Goal: Task Accomplishment & Management: Manage account settings

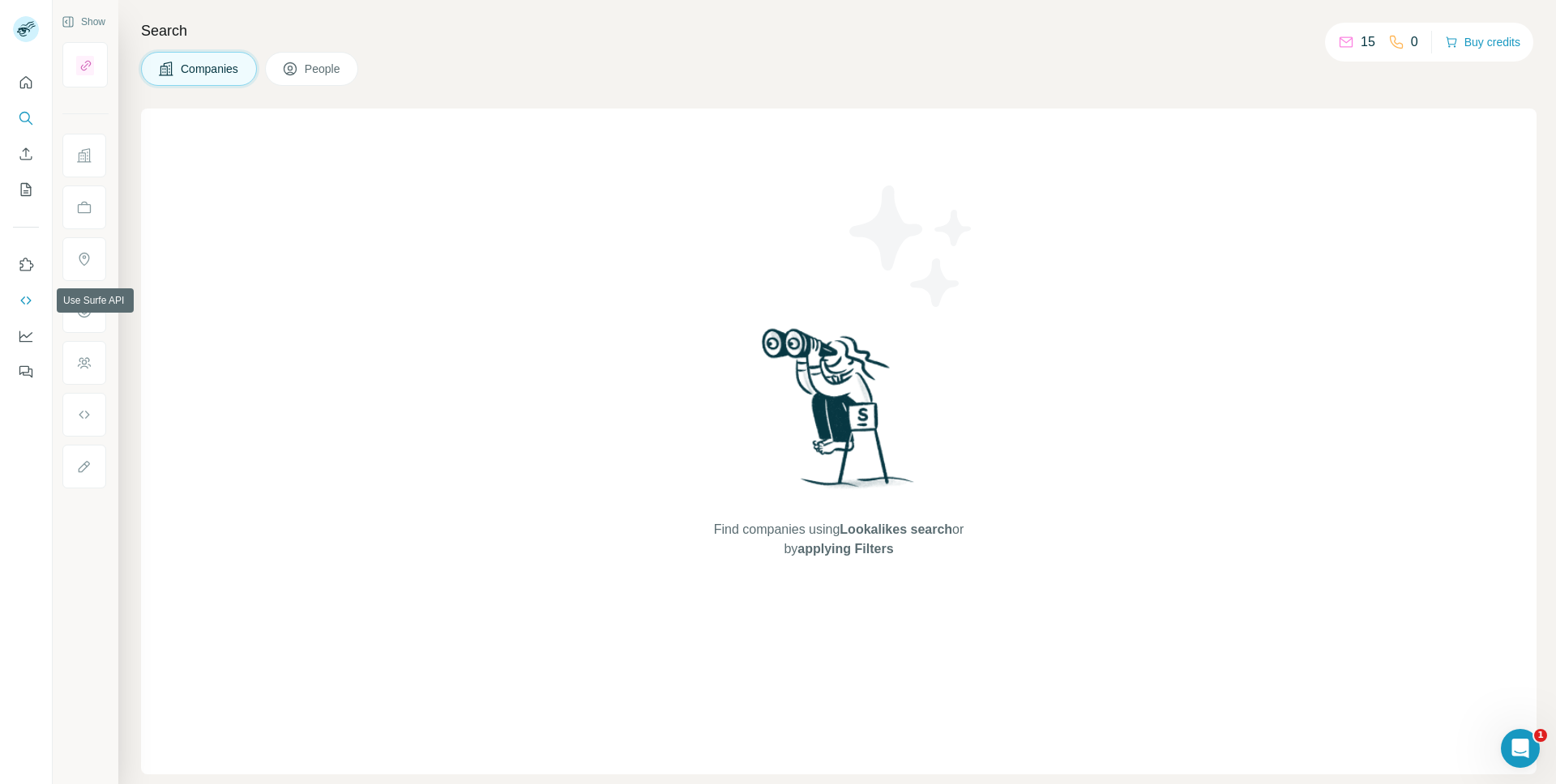
click at [20, 306] on icon "Use Surfe API" at bounding box center [26, 300] width 16 height 16
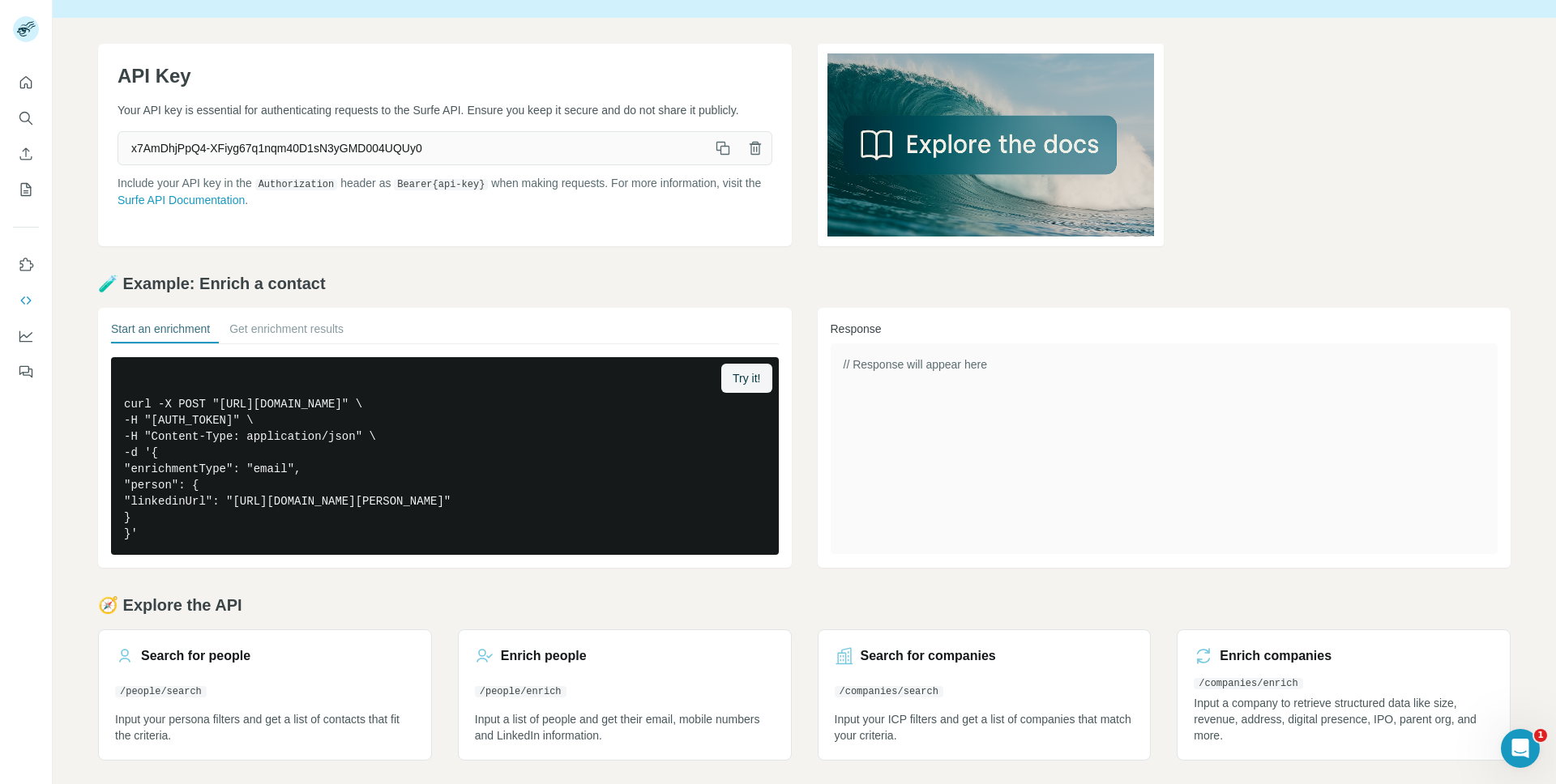
scroll to position [33, 0]
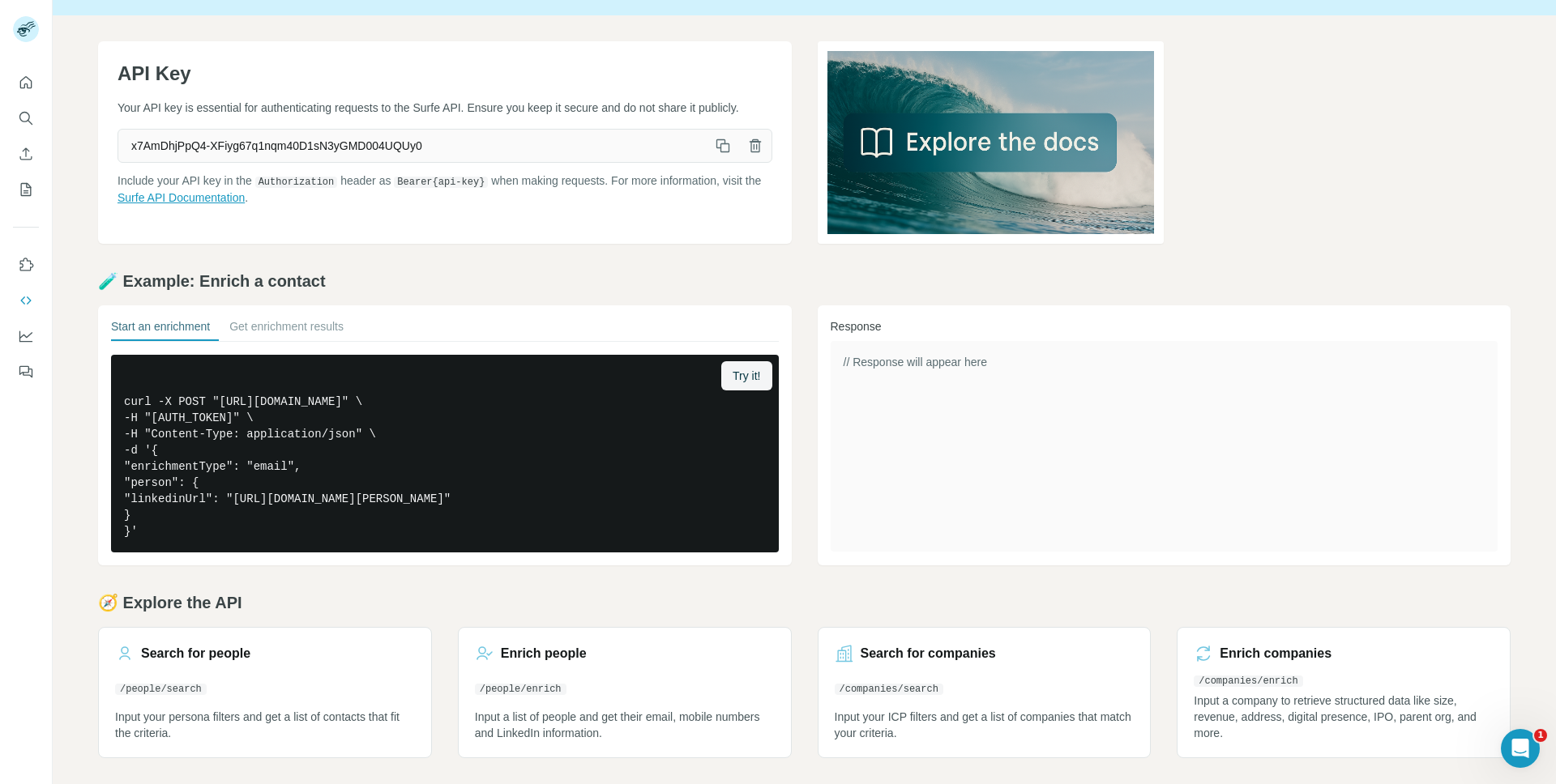
click at [245, 204] on link "Surfe API Documentation" at bounding box center [181, 197] width 127 height 13
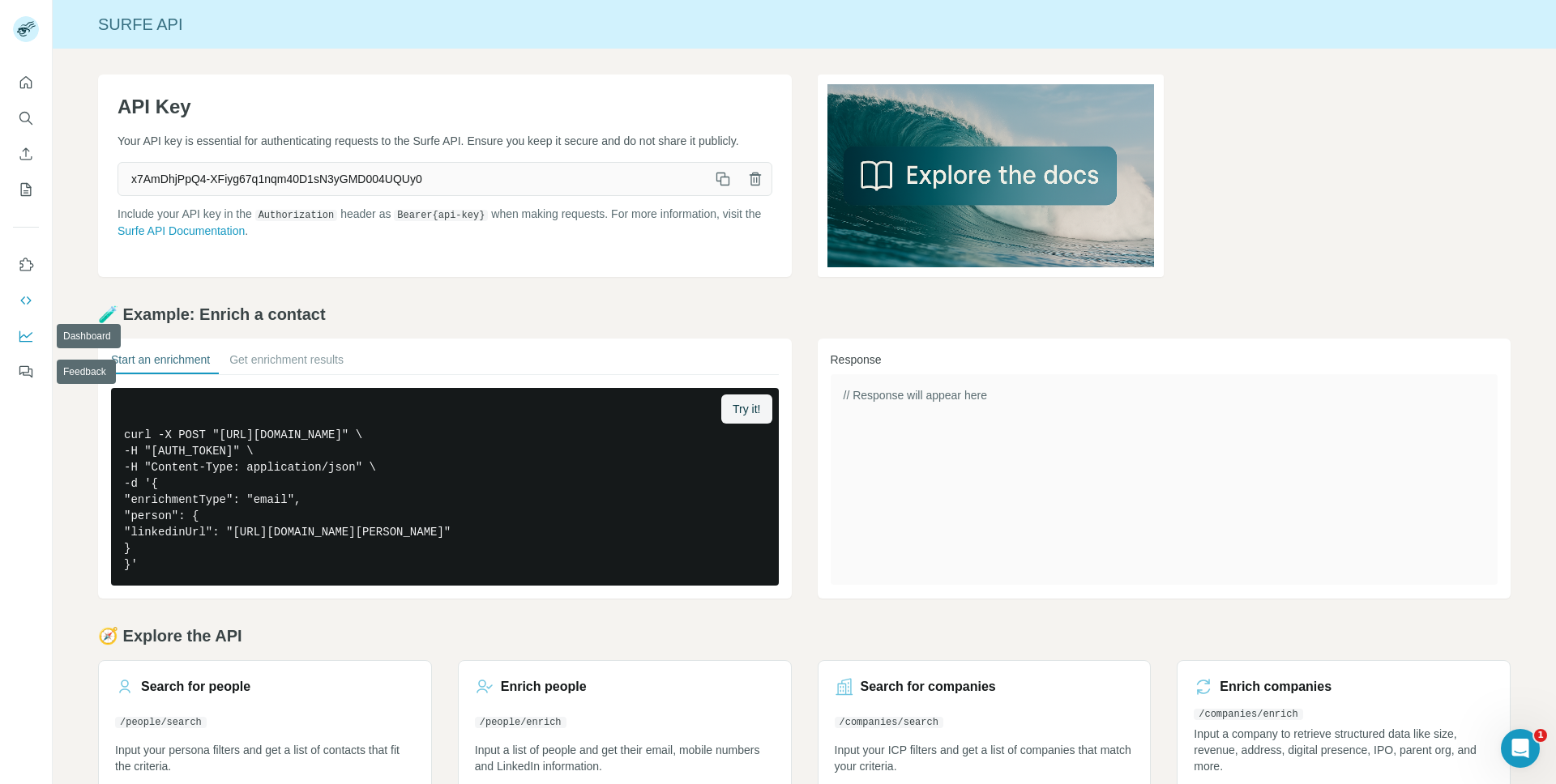
click at [22, 333] on icon "Dashboard" at bounding box center [26, 336] width 16 height 16
click at [26, 183] on icon "My lists" at bounding box center [26, 190] width 16 height 16
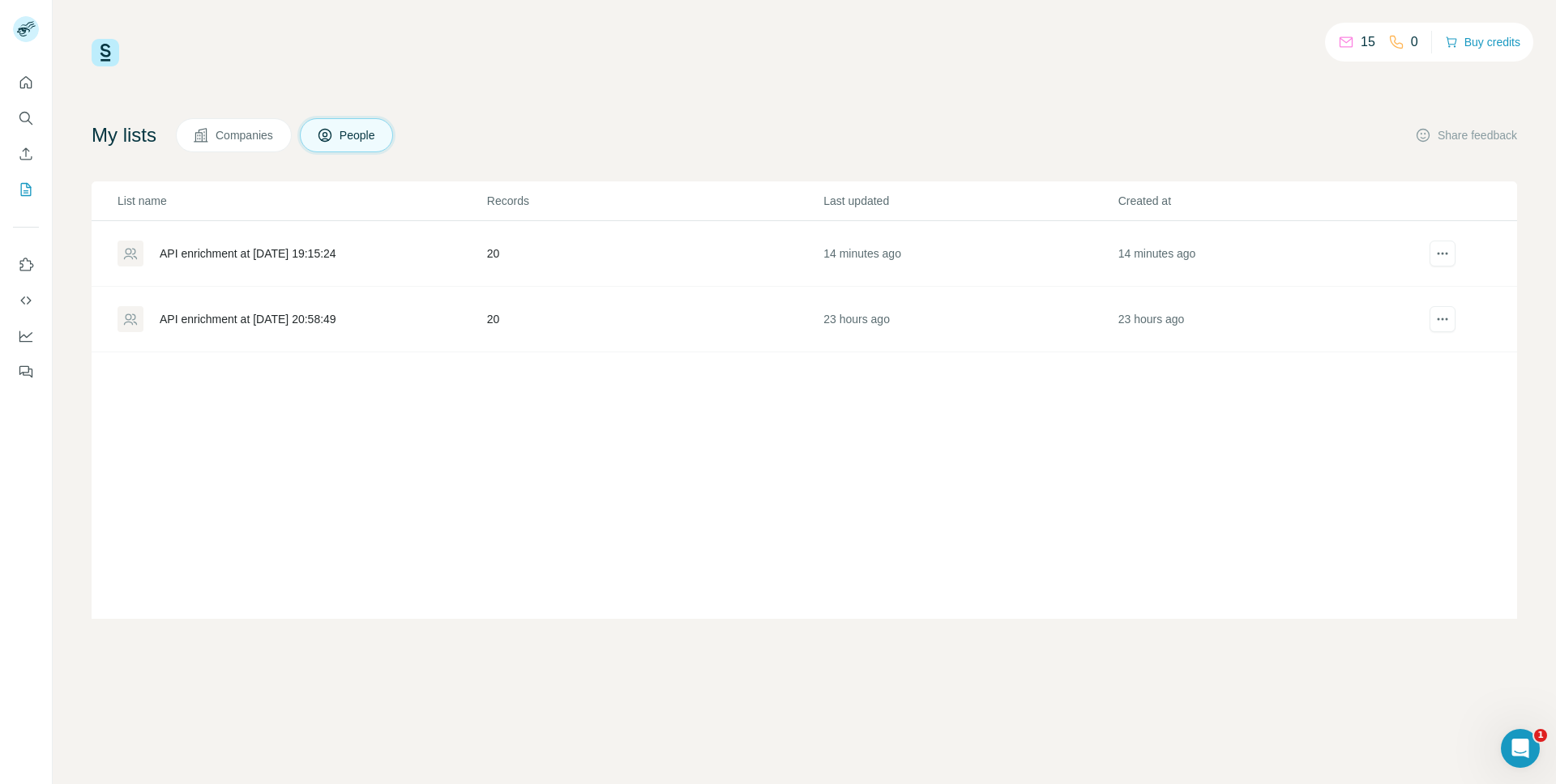
click at [238, 129] on span "Companies" at bounding box center [245, 135] width 59 height 16
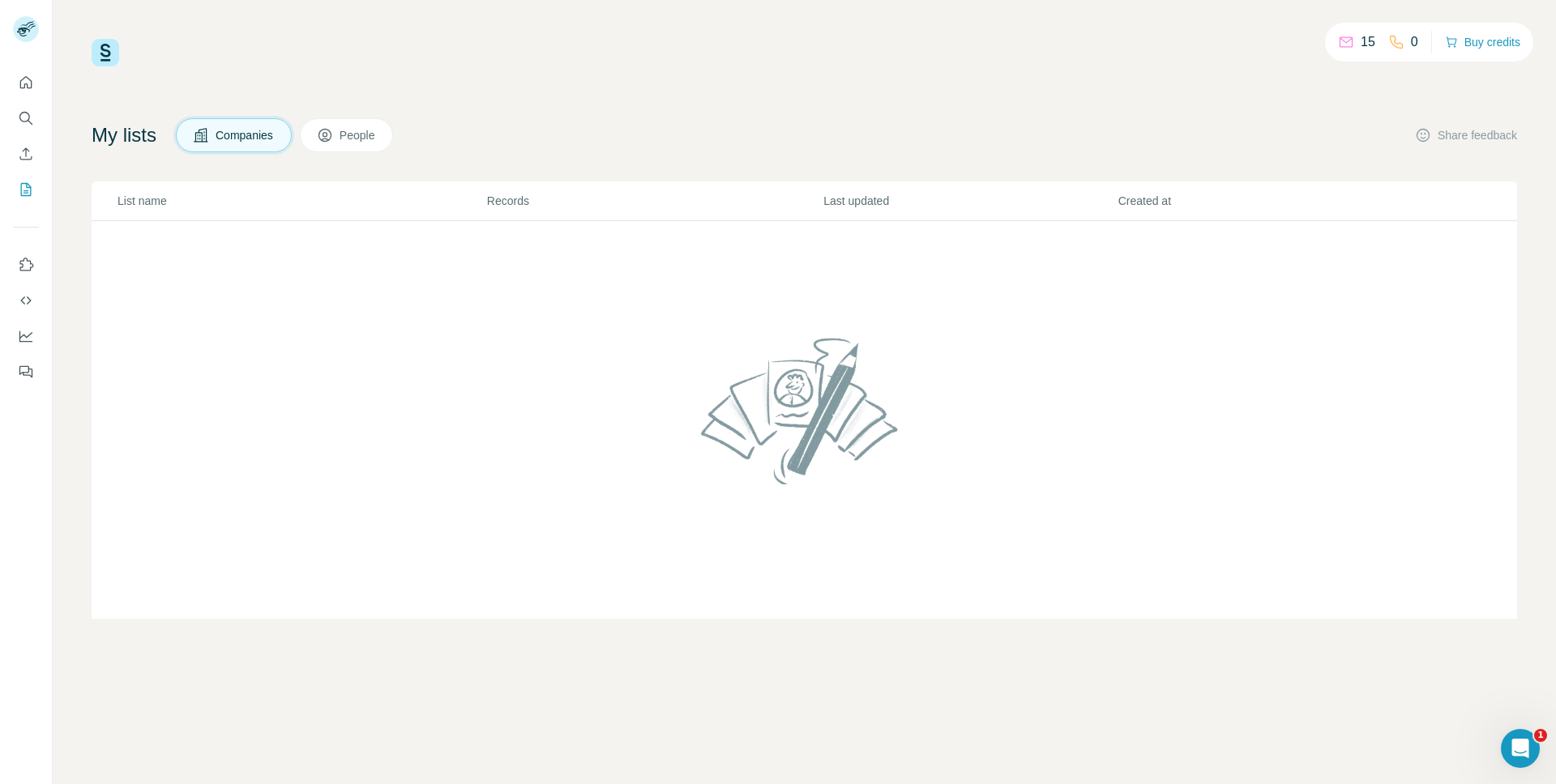
click at [344, 138] on button "People" at bounding box center [346, 135] width 94 height 34
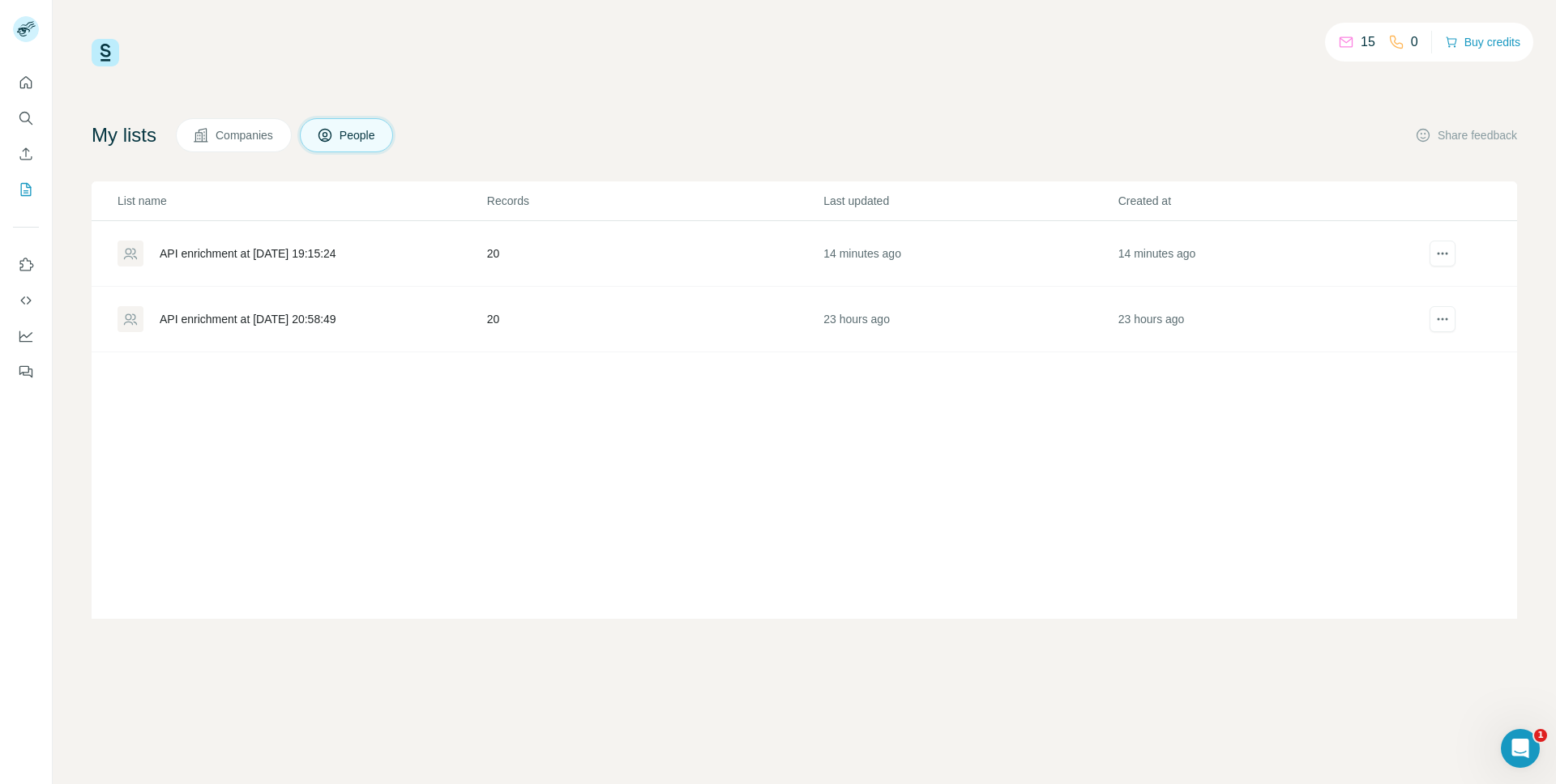
click at [308, 259] on div "API enrichment at [DATE] 19:15:24" at bounding box center [247, 254] width 176 height 16
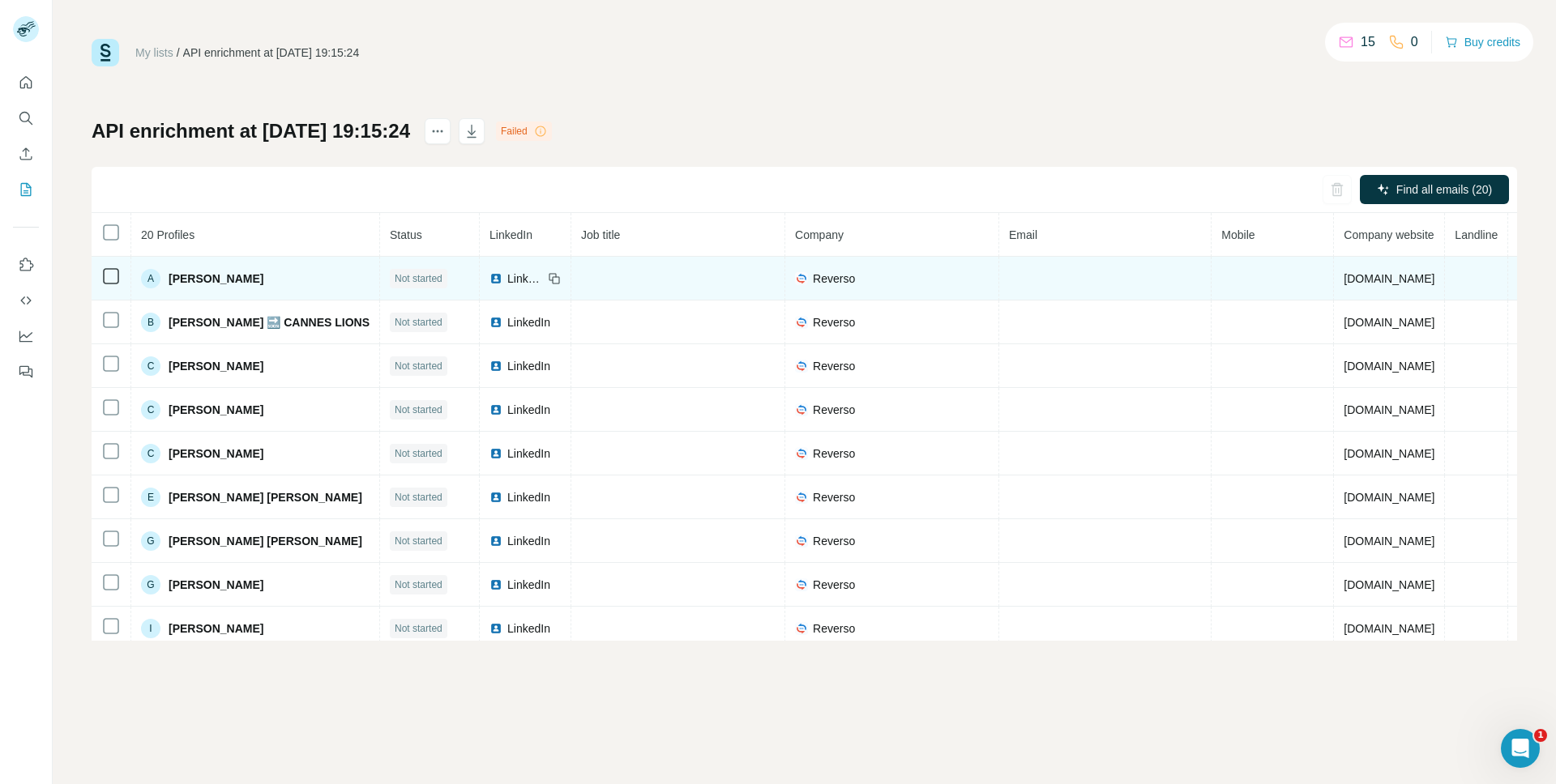
click at [543, 277] on span "LinkedIn" at bounding box center [525, 278] width 36 height 16
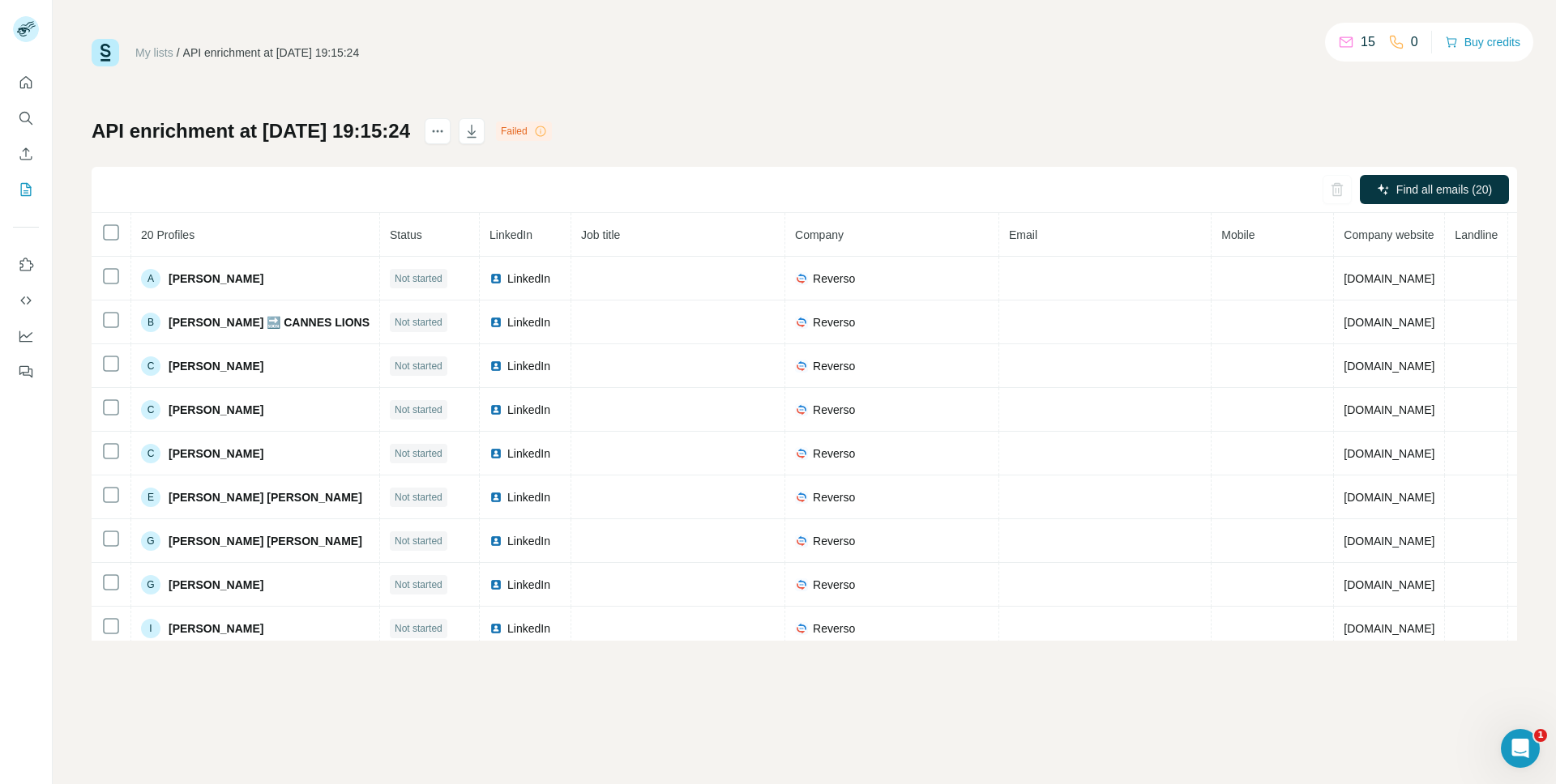
click at [547, 130] on icon at bounding box center [541, 131] width 13 height 13
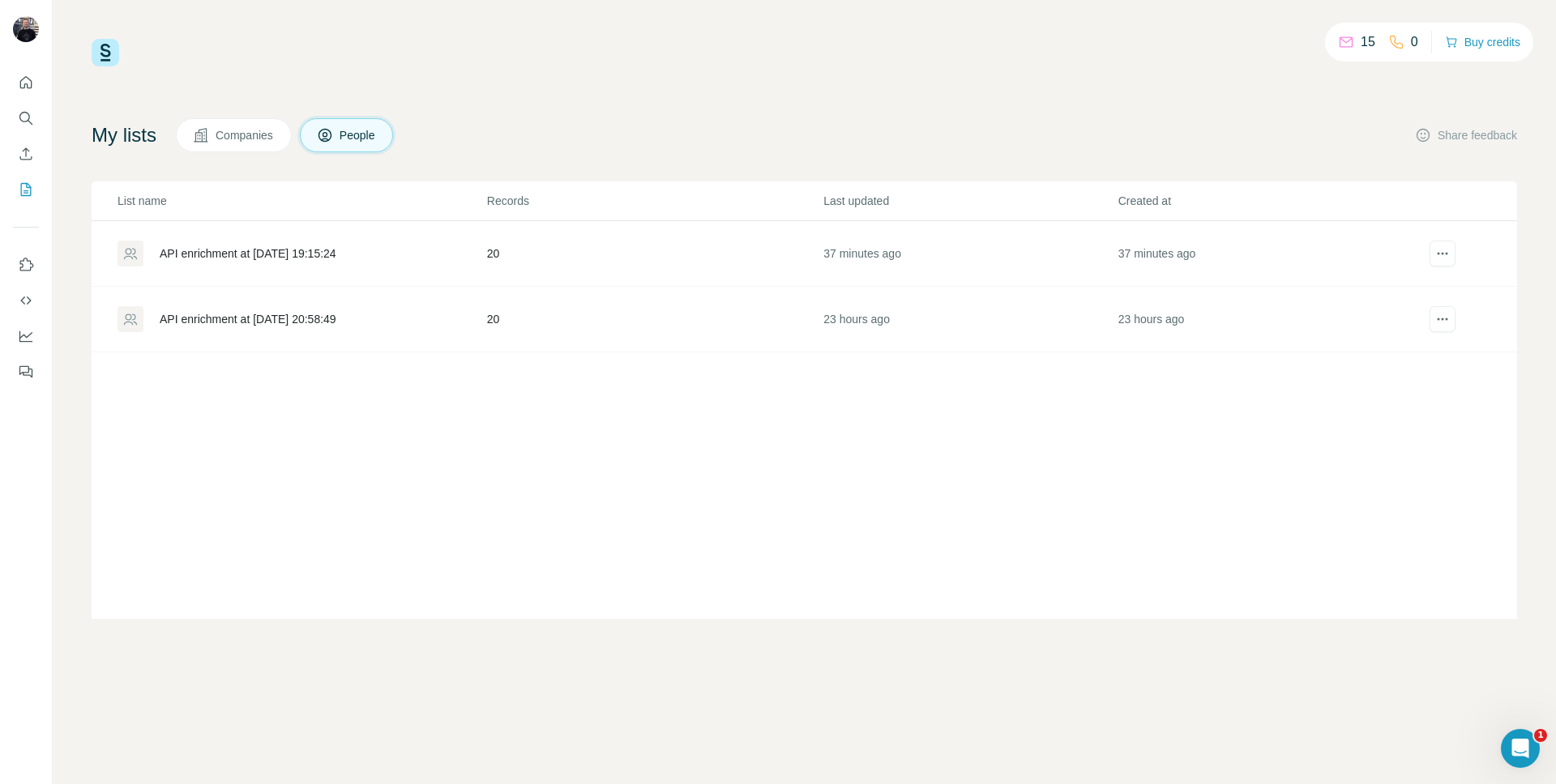
click at [336, 253] on div "API enrichment at [DATE] 19:15:24" at bounding box center [247, 254] width 176 height 16
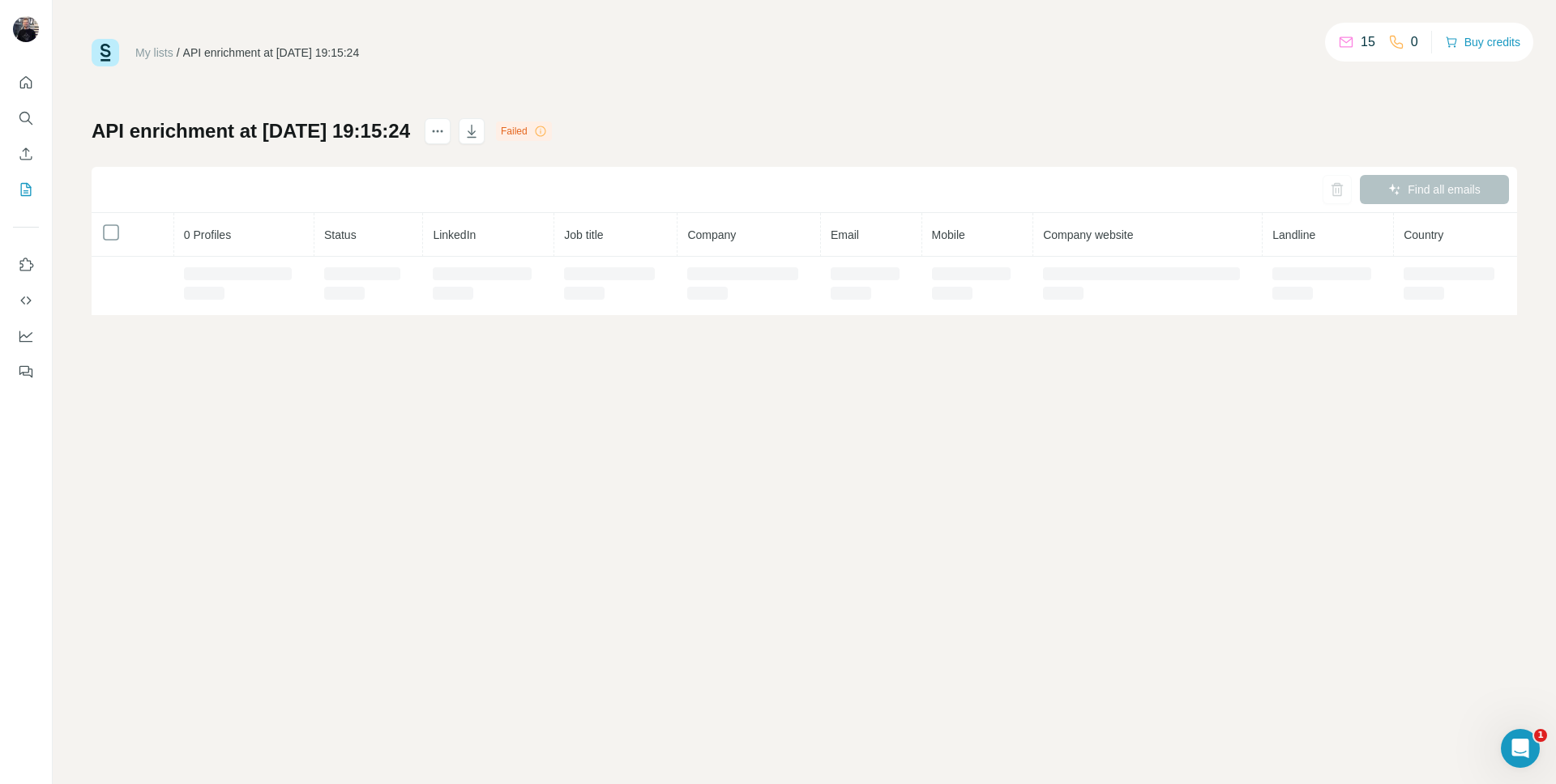
click at [342, 253] on th "Status" at bounding box center [368, 235] width 109 height 44
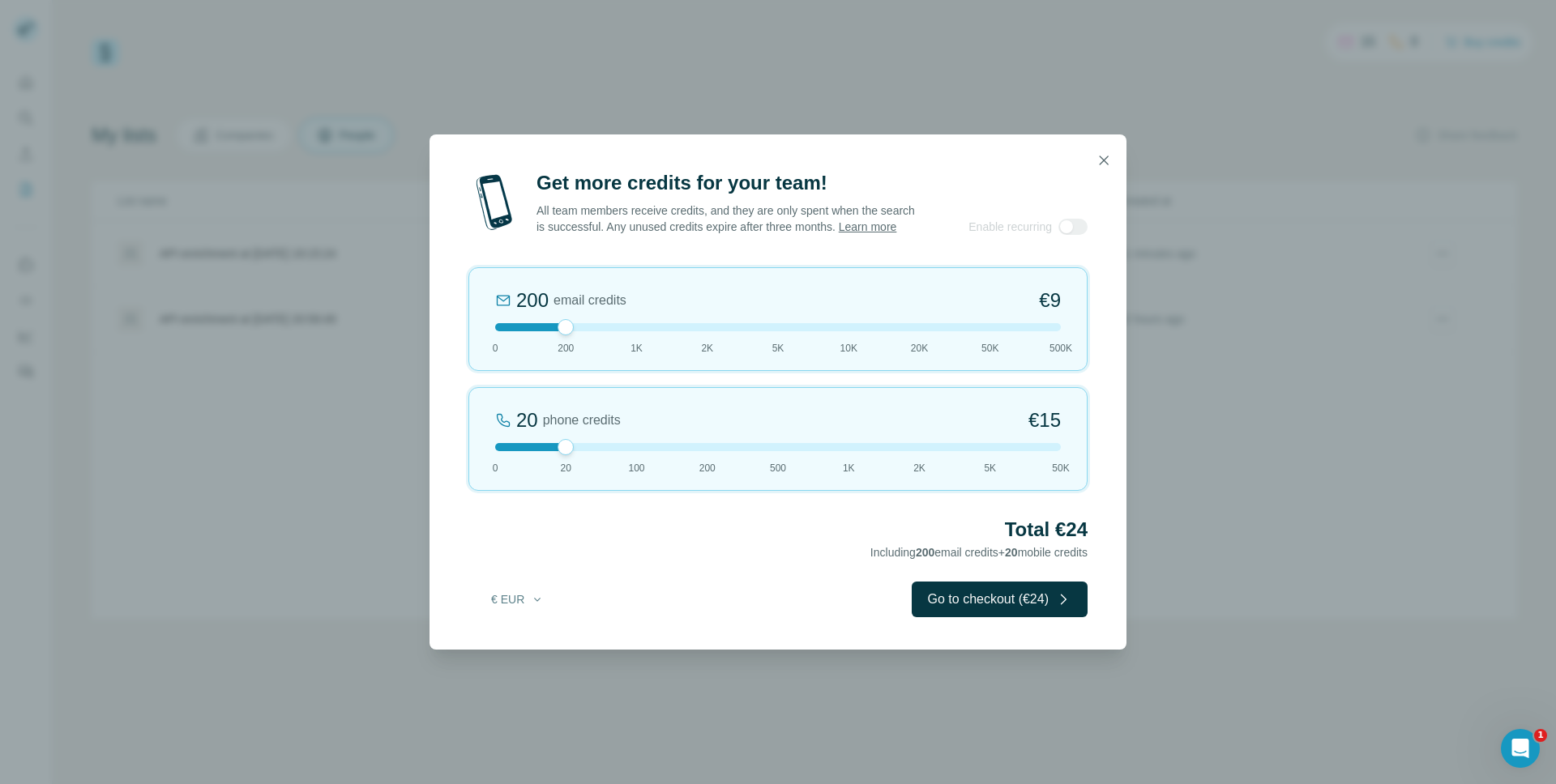
click at [1104, 152] on icon "button" at bounding box center [1104, 161] width 16 height 16
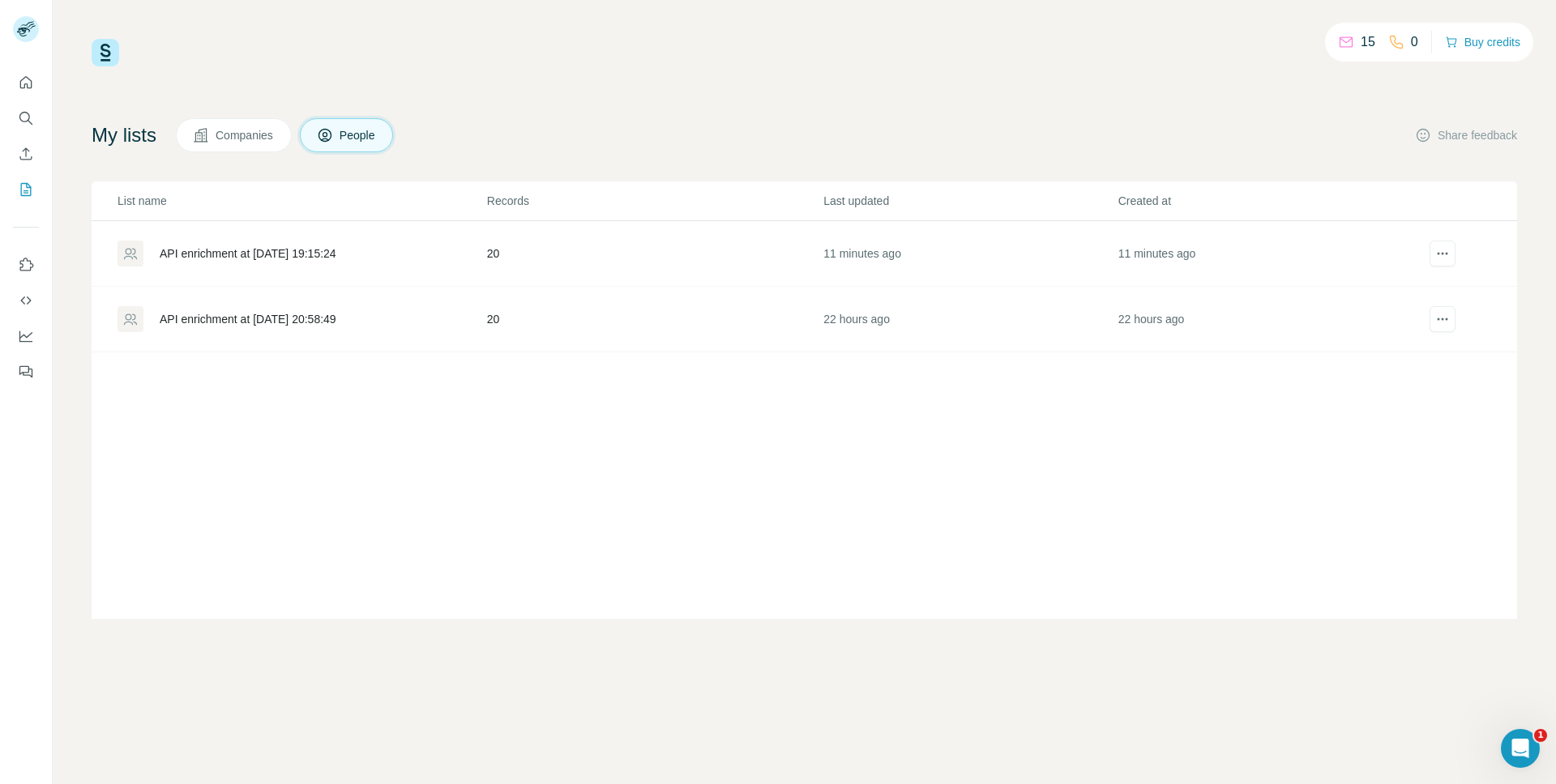
click at [1372, 84] on div "15 0 Buy credits My lists Companies People Share feedback List name Records Las…" at bounding box center [804, 329] width 1425 height 580
